Goal: Task Accomplishment & Management: Use online tool/utility

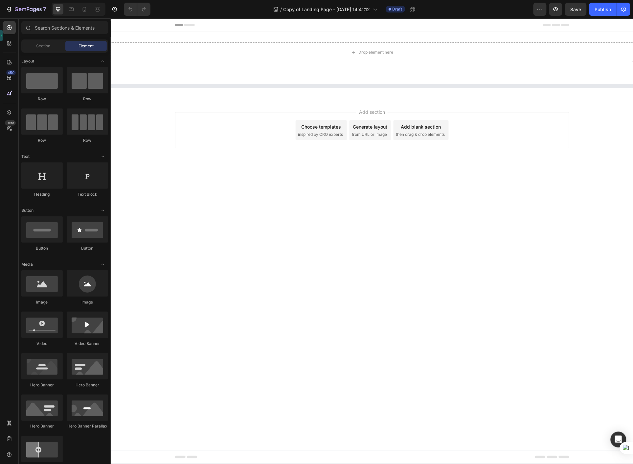
click at [460, 426] on body "Header Drop element here Section 1 Section 2 Root Start with Sections from side…" at bounding box center [371, 240] width 523 height 445
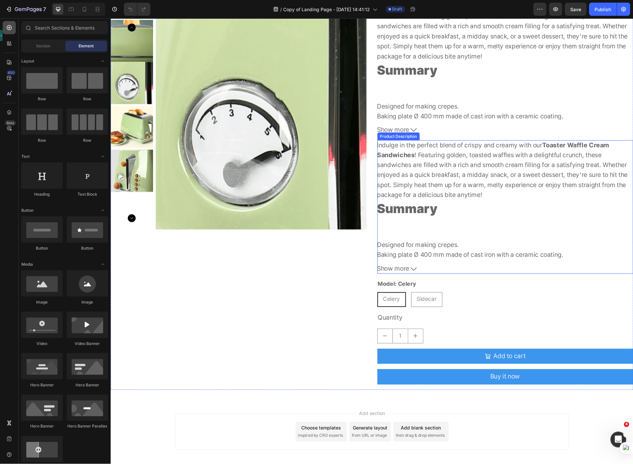
scroll to position [289, 0]
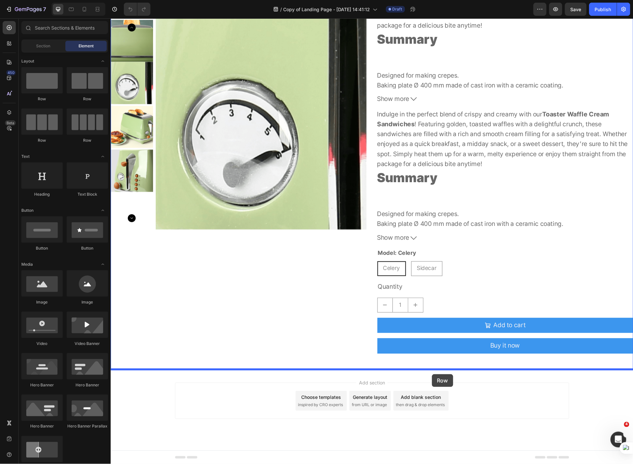
drag, startPoint x: 157, startPoint y: 147, endPoint x: 432, endPoint y: 374, distance: 356.1
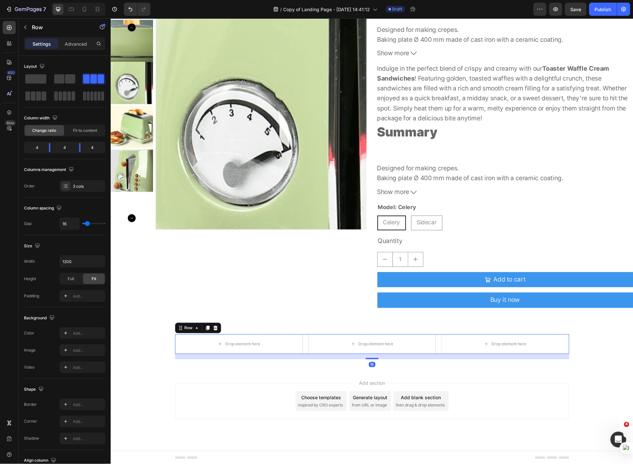
scroll to position [335, 0]
click at [14, 20] on div "450 Beta" at bounding box center [9, 240] width 19 height 445
click at [25, 31] on button "button" at bounding box center [25, 27] width 11 height 11
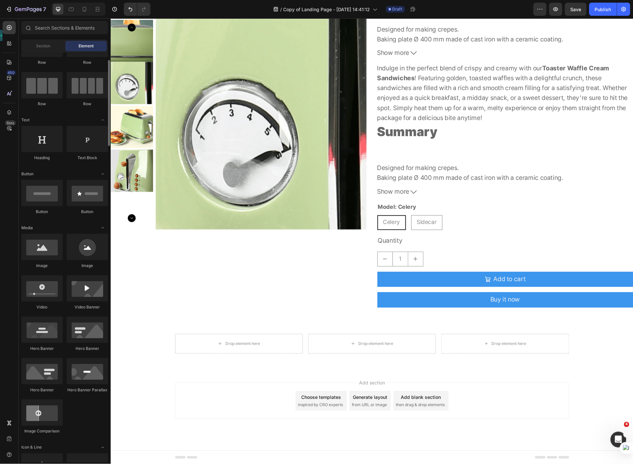
scroll to position [0, 0]
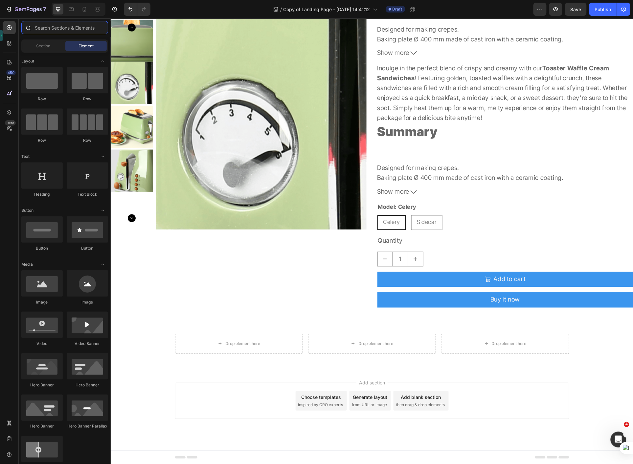
click at [51, 25] on input "text" at bounding box center [64, 27] width 87 height 13
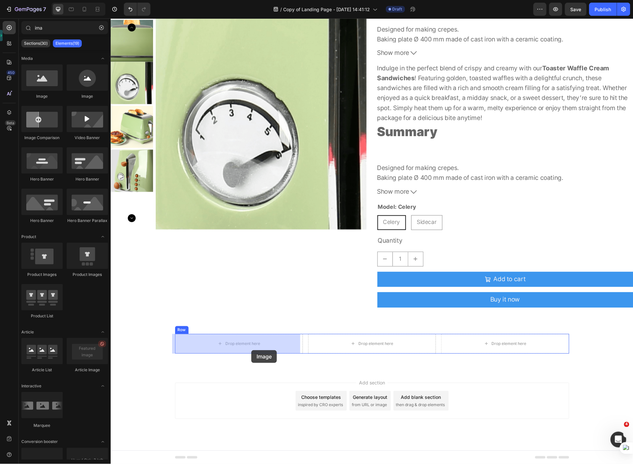
drag, startPoint x: 164, startPoint y: 99, endPoint x: 251, endPoint y: 350, distance: 264.9
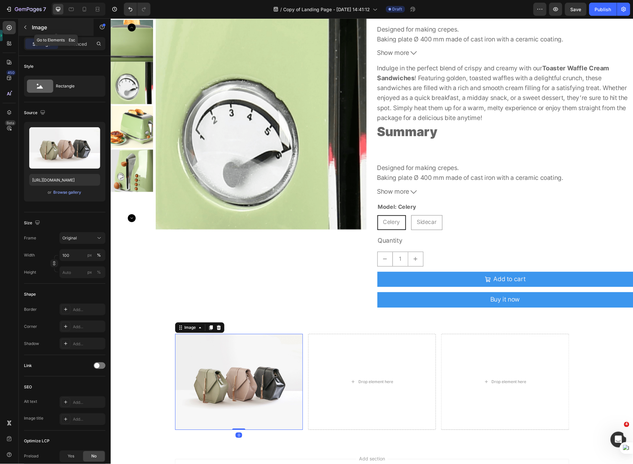
click at [20, 29] on button "button" at bounding box center [25, 27] width 11 height 11
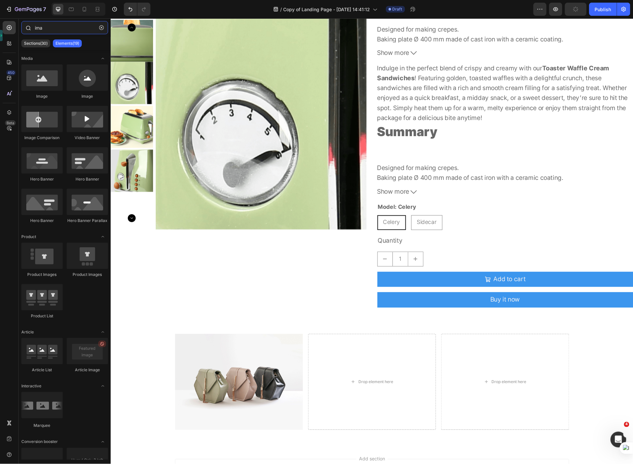
click at [64, 27] on input "ima" at bounding box center [64, 27] width 87 height 13
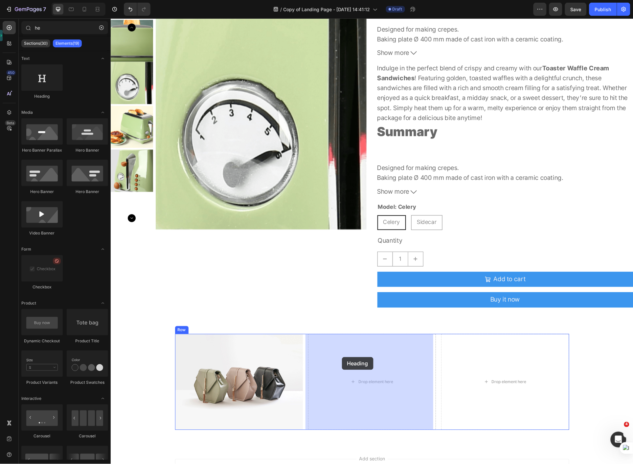
drag, startPoint x: 149, startPoint y: 102, endPoint x: 342, endPoint y: 356, distance: 319.6
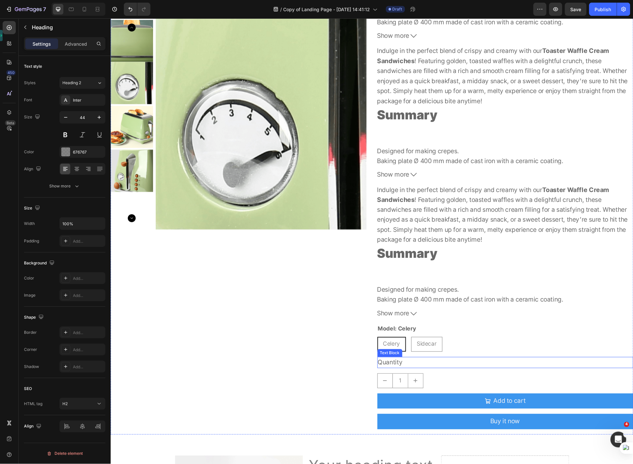
scroll to position [299, 0]
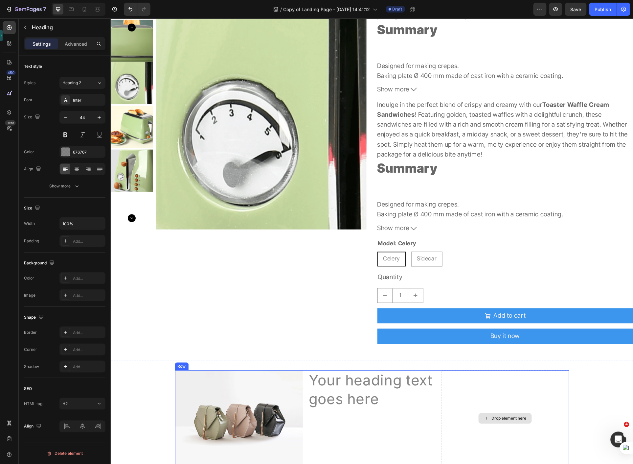
click at [499, 402] on div "Drop element here" at bounding box center [505, 418] width 128 height 96
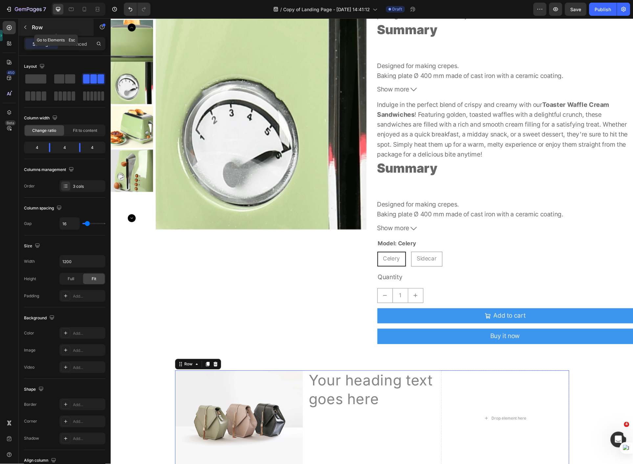
click at [19, 29] on div "Row" at bounding box center [56, 27] width 75 height 17
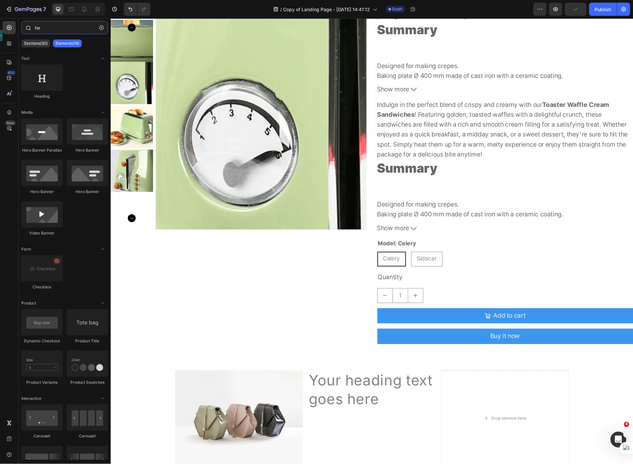
click at [63, 30] on input "he" at bounding box center [64, 27] width 87 height 13
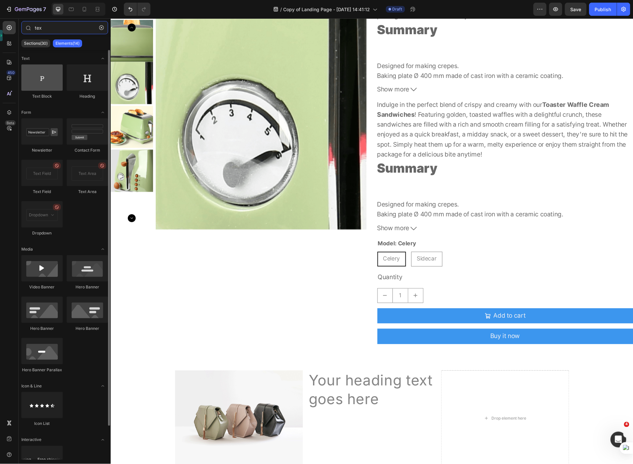
type input "tex"
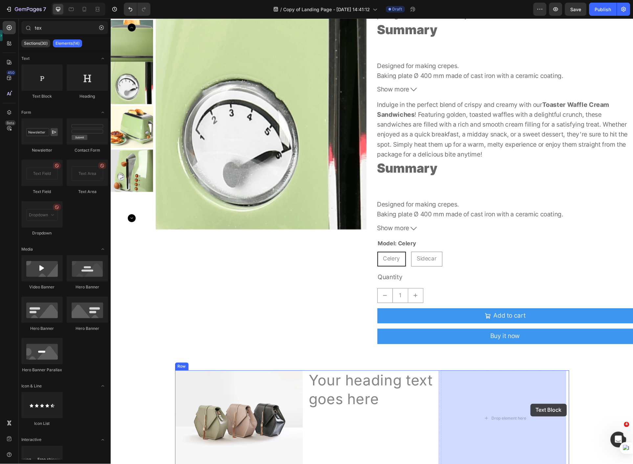
drag, startPoint x: 153, startPoint y: 104, endPoint x: 508, endPoint y: 403, distance: 463.9
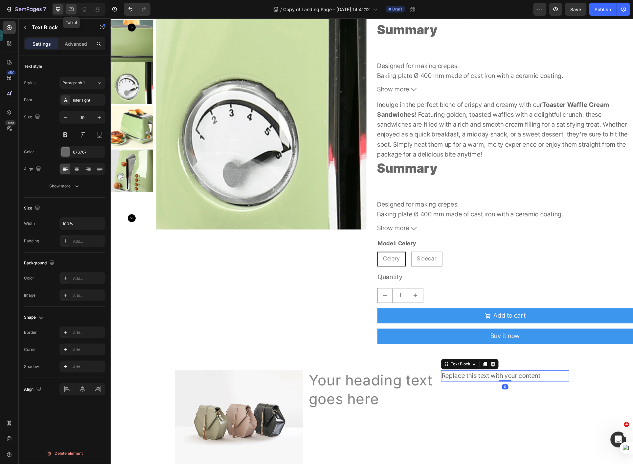
click at [76, 10] on div at bounding box center [71, 9] width 11 height 11
type input "15"
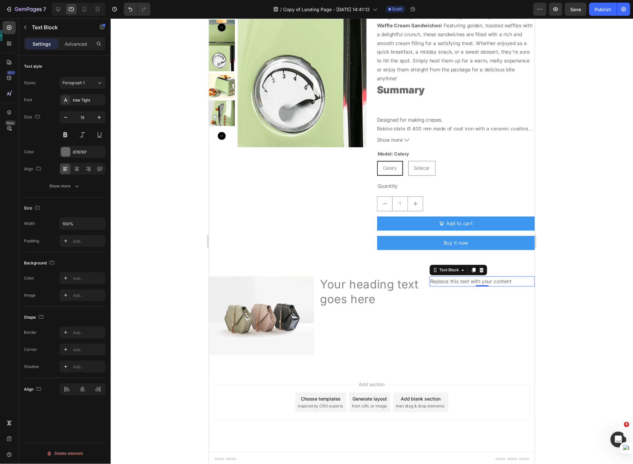
scroll to position [380, 0]
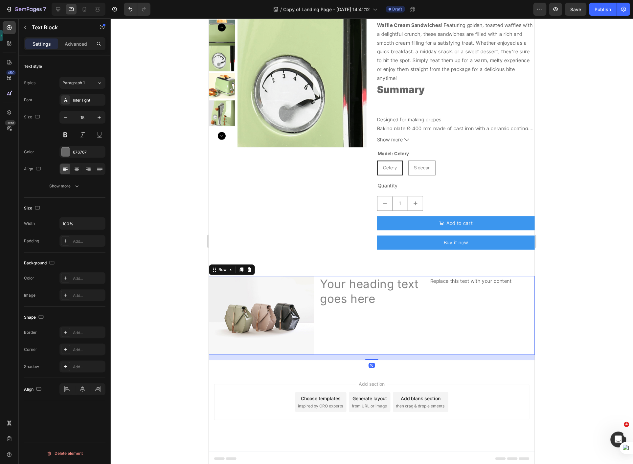
click at [478, 316] on div "Replace this text with your content Text Block" at bounding box center [481, 315] width 105 height 79
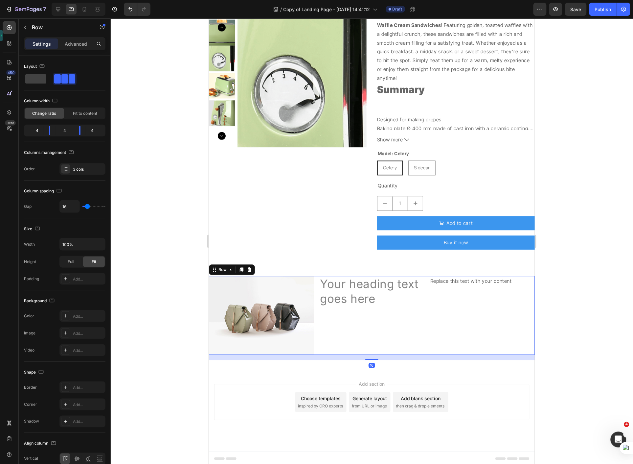
click at [476, 289] on div "Replace this text with your content Text Block" at bounding box center [481, 315] width 105 height 79
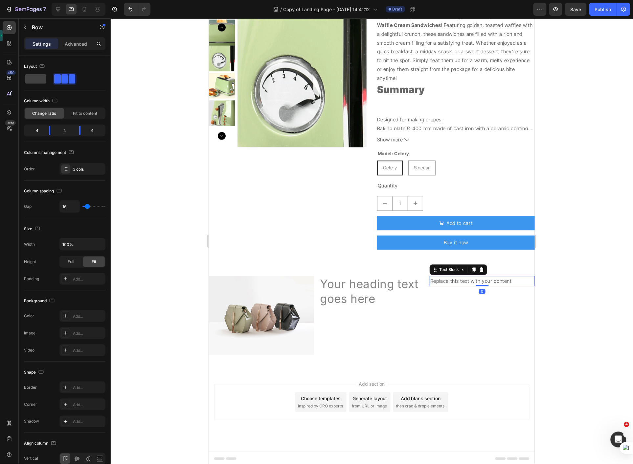
click at [477, 278] on div "Replace this text with your content" at bounding box center [481, 281] width 105 height 10
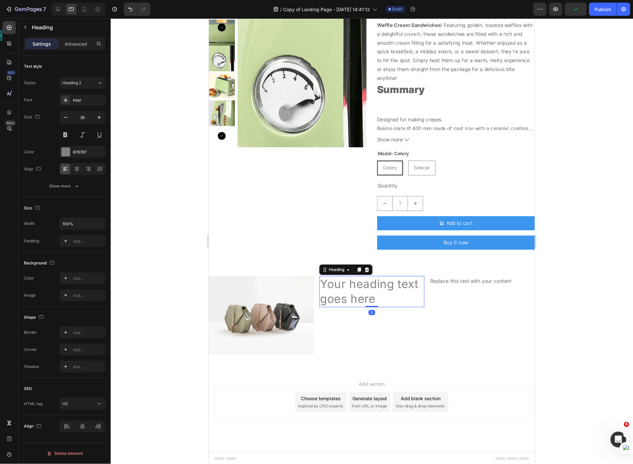
click at [359, 299] on h2 "Your heading text goes here" at bounding box center [371, 291] width 105 height 31
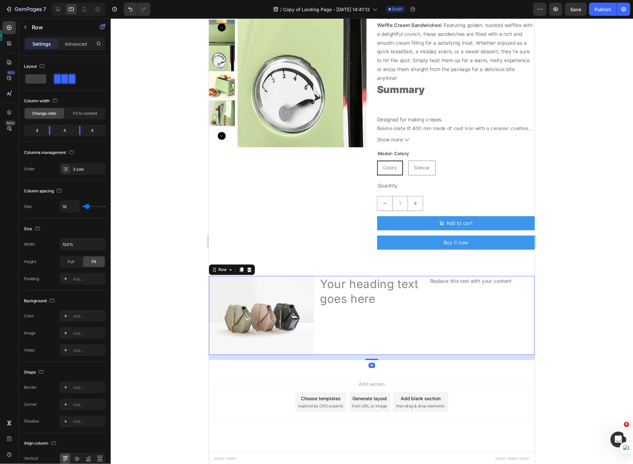
click at [469, 321] on div "Replace this text with your content Text Block" at bounding box center [481, 315] width 105 height 79
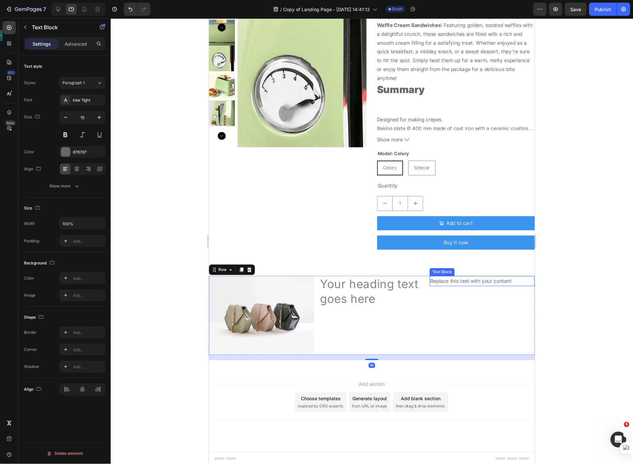
click at [478, 281] on div "Replace this text with your content" at bounding box center [481, 281] width 105 height 10
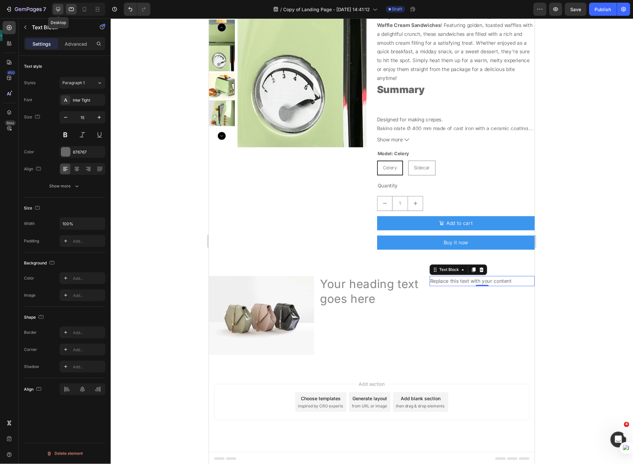
click at [57, 10] on icon at bounding box center [58, 9] width 4 height 4
type input "19"
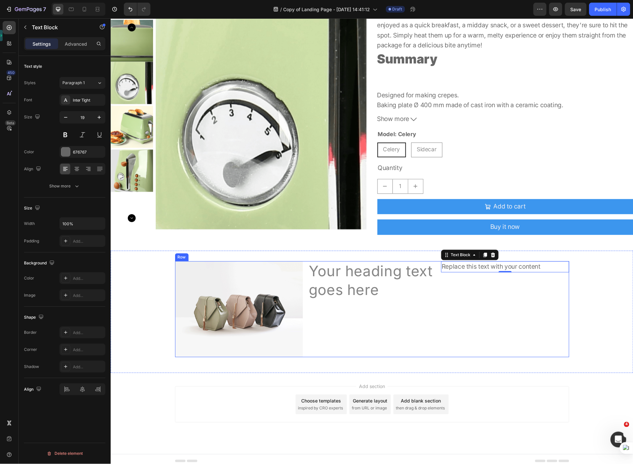
scroll to position [412, 0]
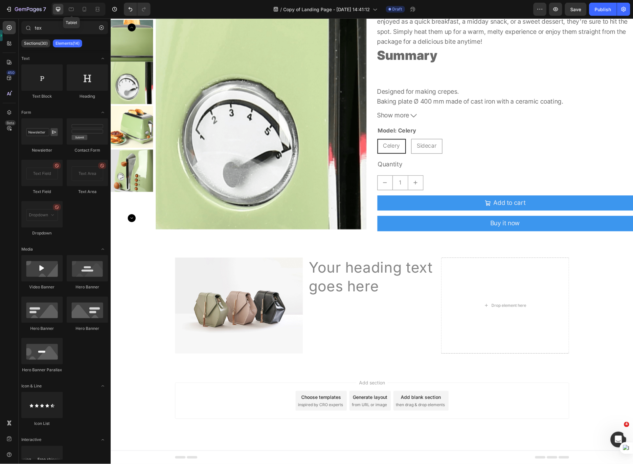
drag, startPoint x: 74, startPoint y: 9, endPoint x: 110, endPoint y: 38, distance: 46.5
click at [73, 9] on icon at bounding box center [71, 10] width 5 height 4
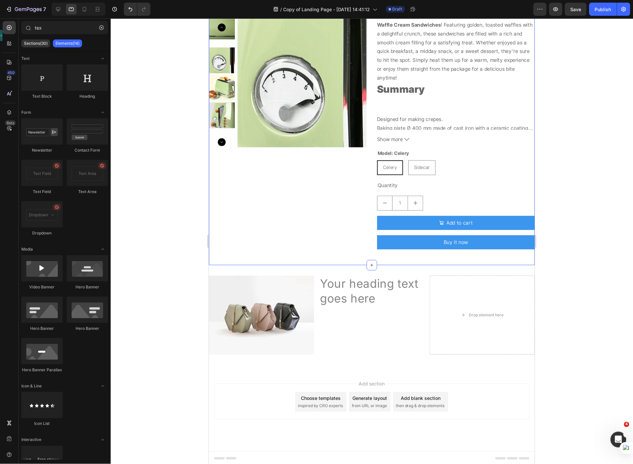
scroll to position [380, 0]
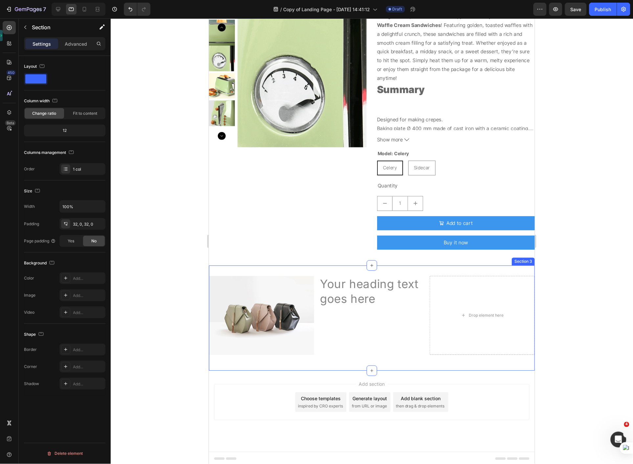
click at [470, 272] on div "Image Your heading text goes here Heading Drop element here Row Section 3" at bounding box center [372, 317] width 326 height 105
click at [460, 288] on div "Drop element here" at bounding box center [481, 315] width 105 height 79
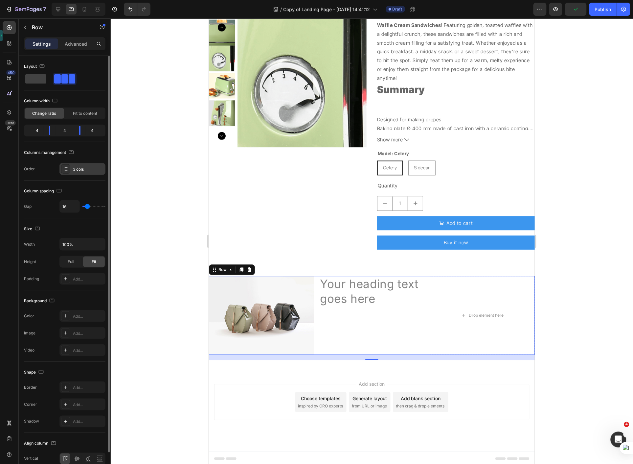
click at [89, 168] on div "3 cols" at bounding box center [88, 169] width 31 height 6
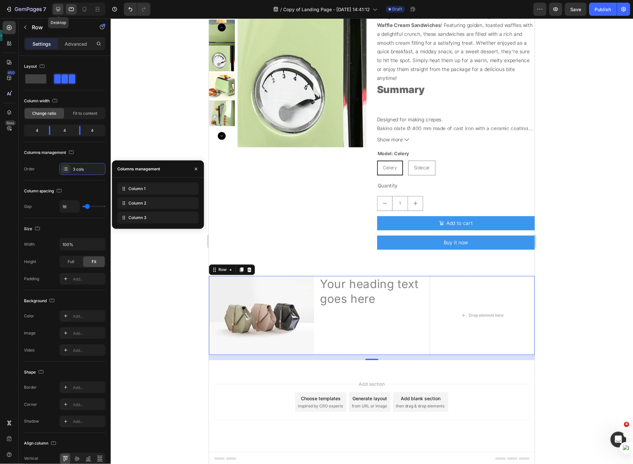
click at [60, 9] on icon at bounding box center [58, 9] width 4 height 4
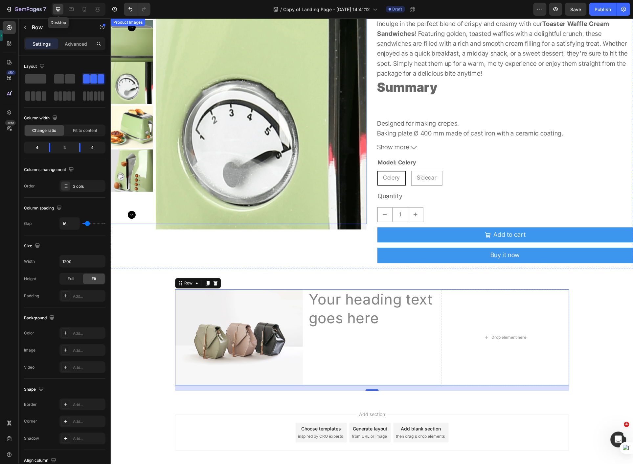
scroll to position [412, 0]
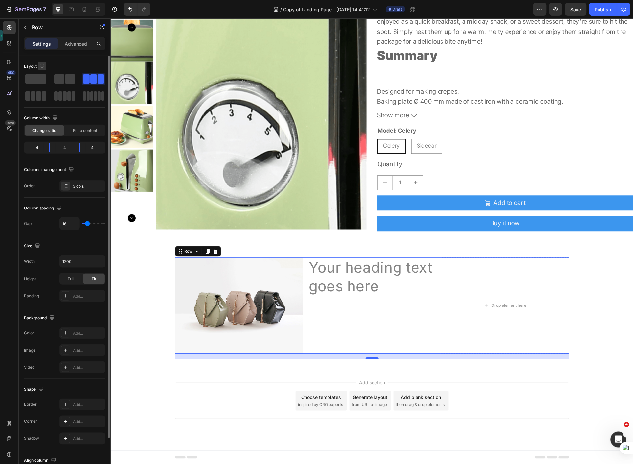
click at [41, 65] on icon "button" at bounding box center [42, 66] width 7 height 7
click at [43, 66] on icon "button" at bounding box center [42, 66] width 4 height 4
click at [45, 88] on icon "button" at bounding box center [43, 88] width 7 height 7
type input "100%"
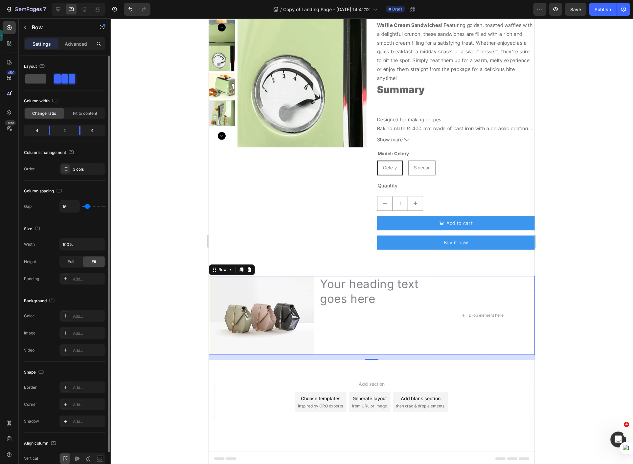
click at [41, 78] on span at bounding box center [35, 78] width 21 height 9
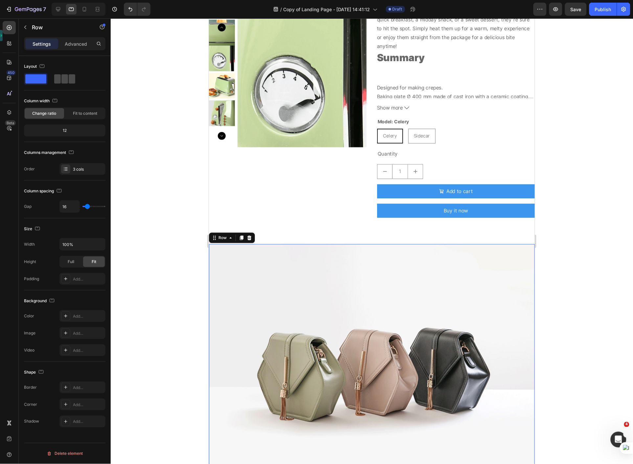
click at [69, 81] on span at bounding box center [72, 78] width 7 height 9
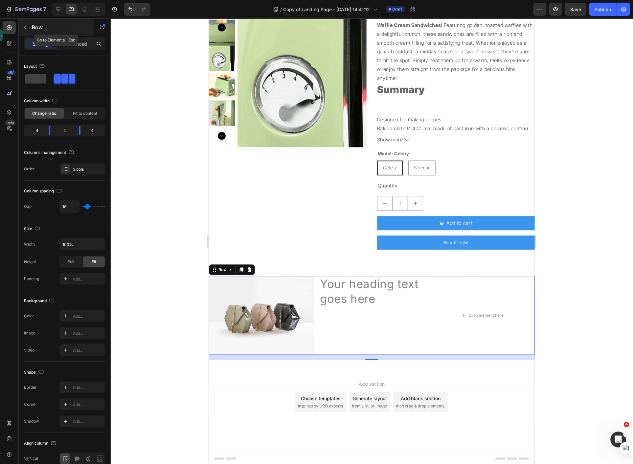
click at [29, 28] on button "button" at bounding box center [25, 27] width 11 height 11
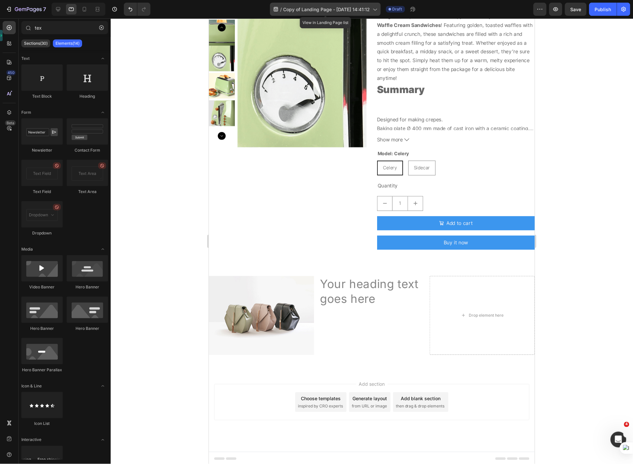
click at [308, 9] on span "Copy of Landing Page - [DATE] 14:41:12" at bounding box center [327, 9] width 87 height 7
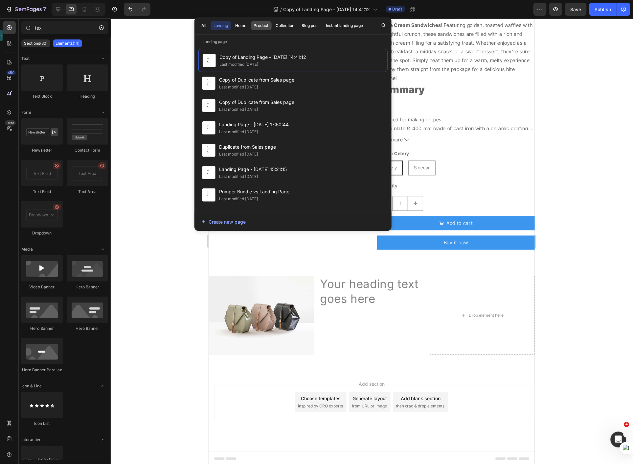
click at [261, 26] on div "Product" at bounding box center [261, 26] width 15 height 6
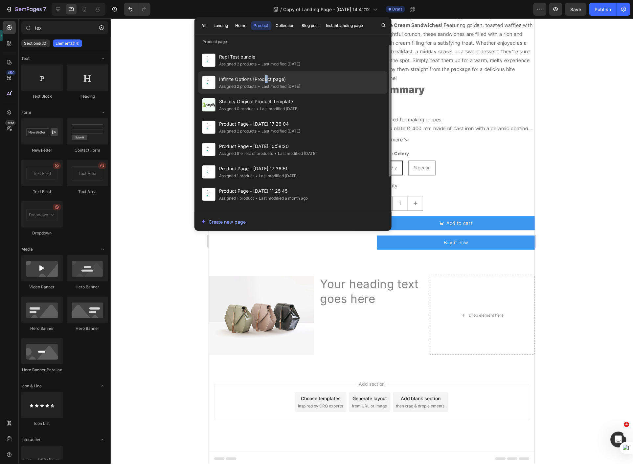
click at [267, 81] on span "Infinite Options (Product page)" at bounding box center [259, 79] width 81 height 8
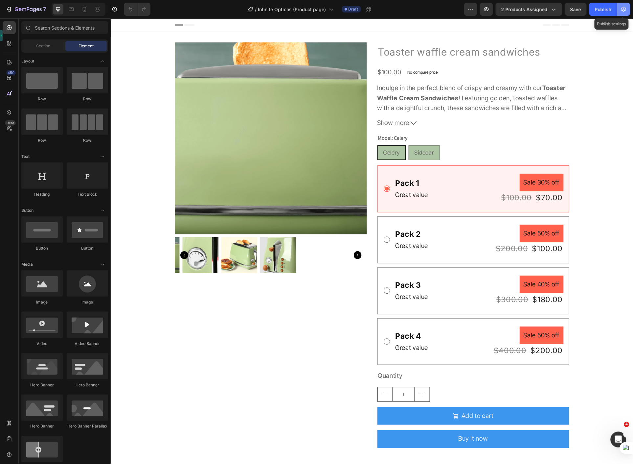
click at [625, 11] on icon "button" at bounding box center [624, 9] width 5 height 5
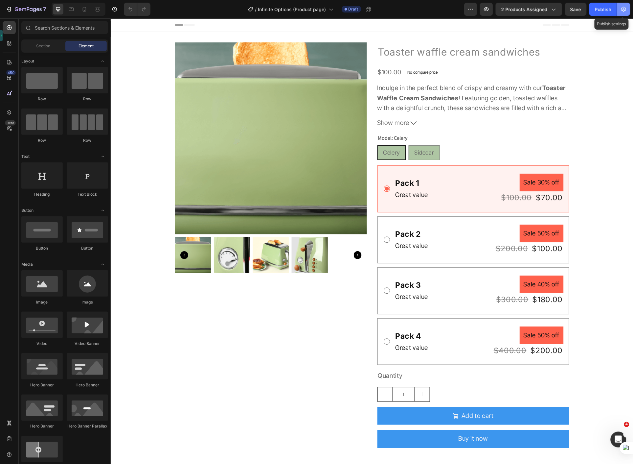
click at [625, 11] on icon "button" at bounding box center [624, 9] width 5 height 5
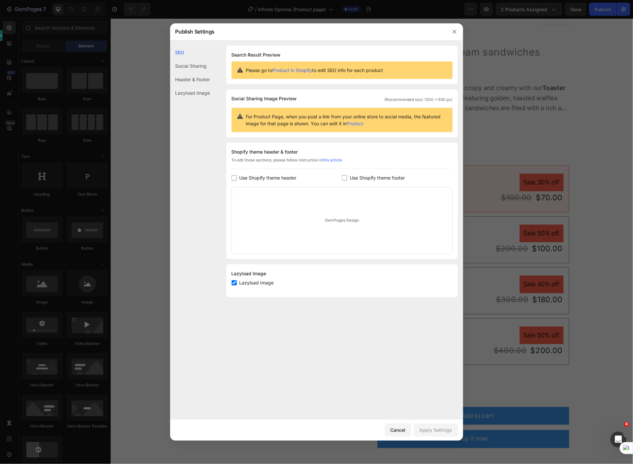
click at [200, 68] on div "Social Sharing" at bounding box center [190, 65] width 40 height 13
click at [182, 83] on div "Header & Footer" at bounding box center [190, 79] width 40 height 13
click at [185, 77] on div "Header & Footer" at bounding box center [190, 79] width 40 height 13
click at [187, 96] on div "Lazyload Image" at bounding box center [190, 92] width 40 height 13
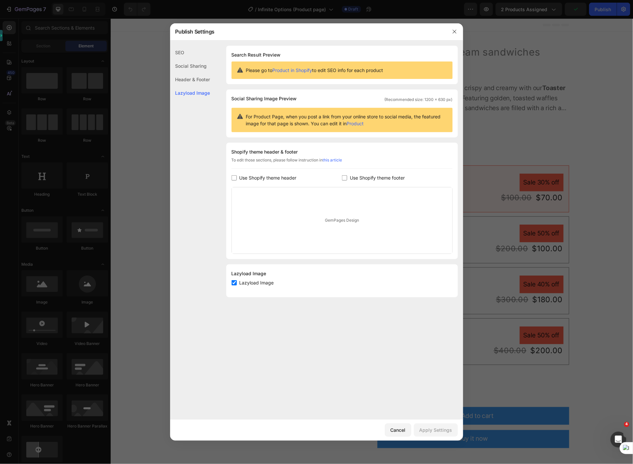
click at [188, 92] on div "Lazyload Image" at bounding box center [190, 92] width 40 height 13
click at [192, 77] on div "Header & Footer" at bounding box center [190, 79] width 40 height 13
click at [192, 89] on div "Lazyload Image" at bounding box center [190, 92] width 40 height 13
click at [197, 77] on div "Header & Footer" at bounding box center [190, 79] width 40 height 13
click at [196, 64] on div "Social Sharing" at bounding box center [190, 65] width 40 height 13
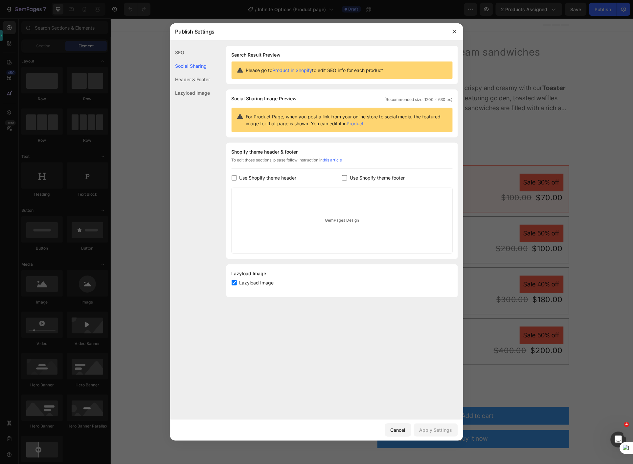
click at [357, 124] on link "Product" at bounding box center [355, 124] width 17 height 6
